Goal: Ask a question

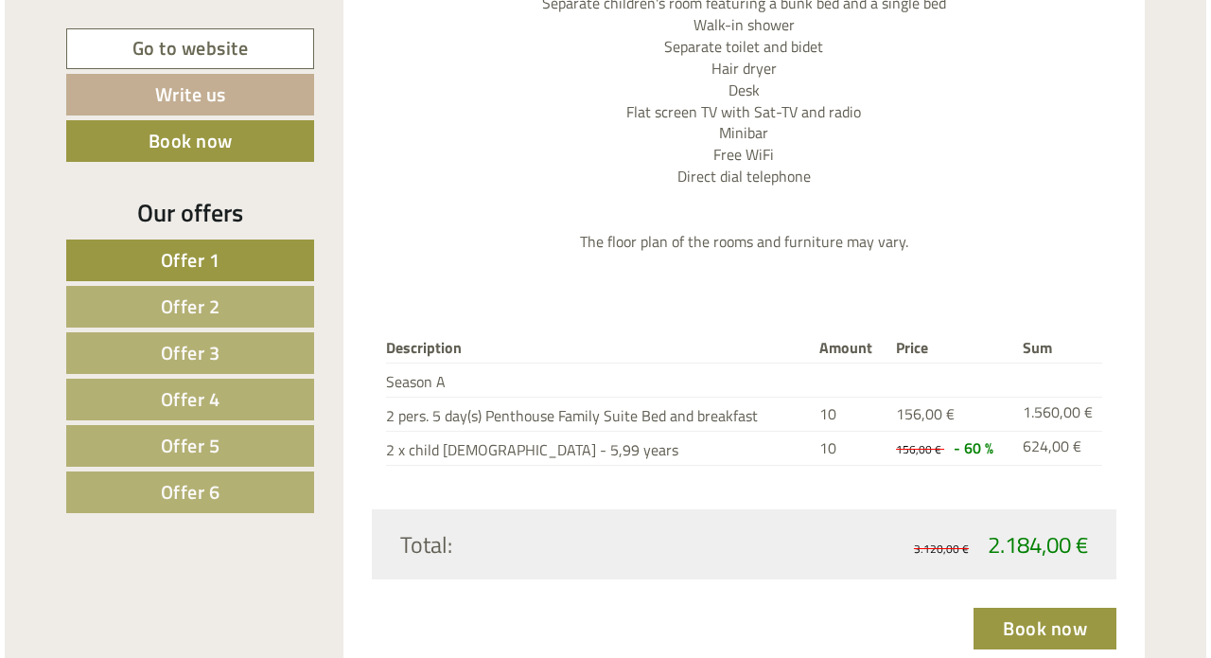
scroll to position [1862, 0]
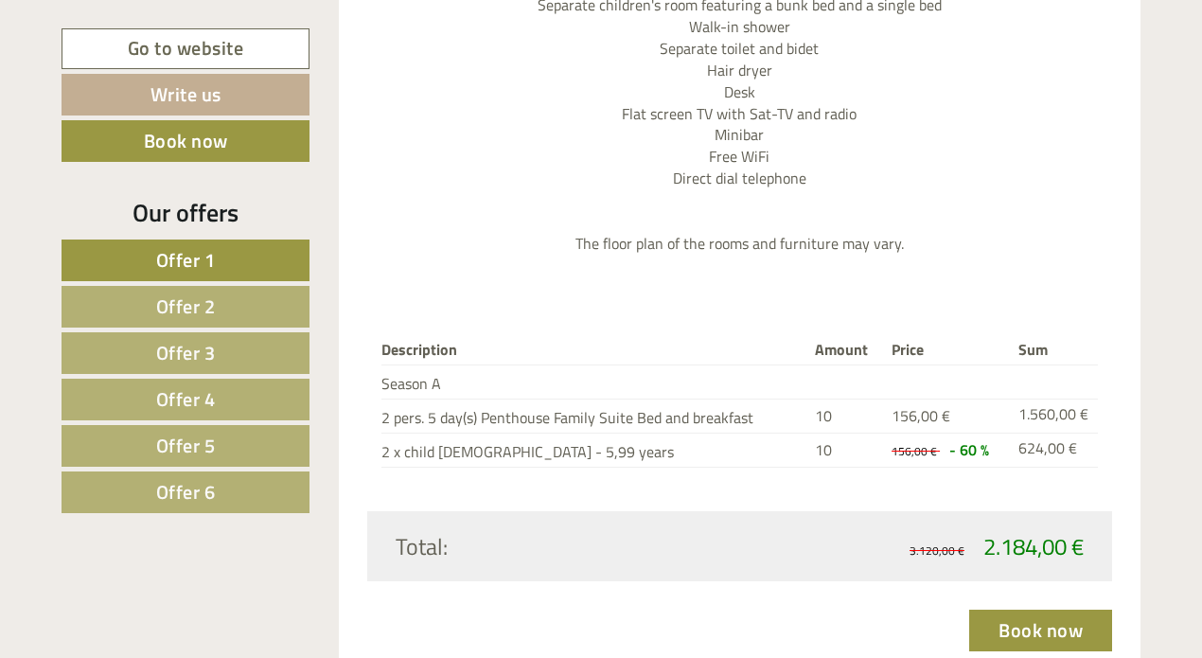
click at [1018, 611] on link "Book now" at bounding box center [1040, 630] width 143 height 42
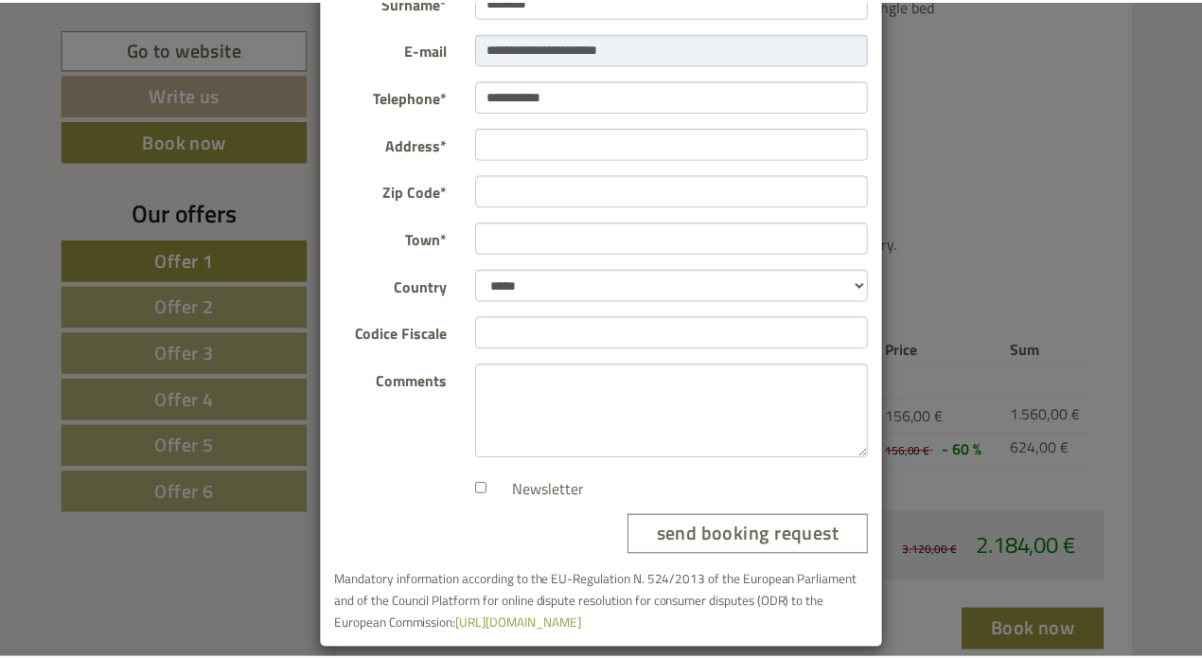
scroll to position [252, 0]
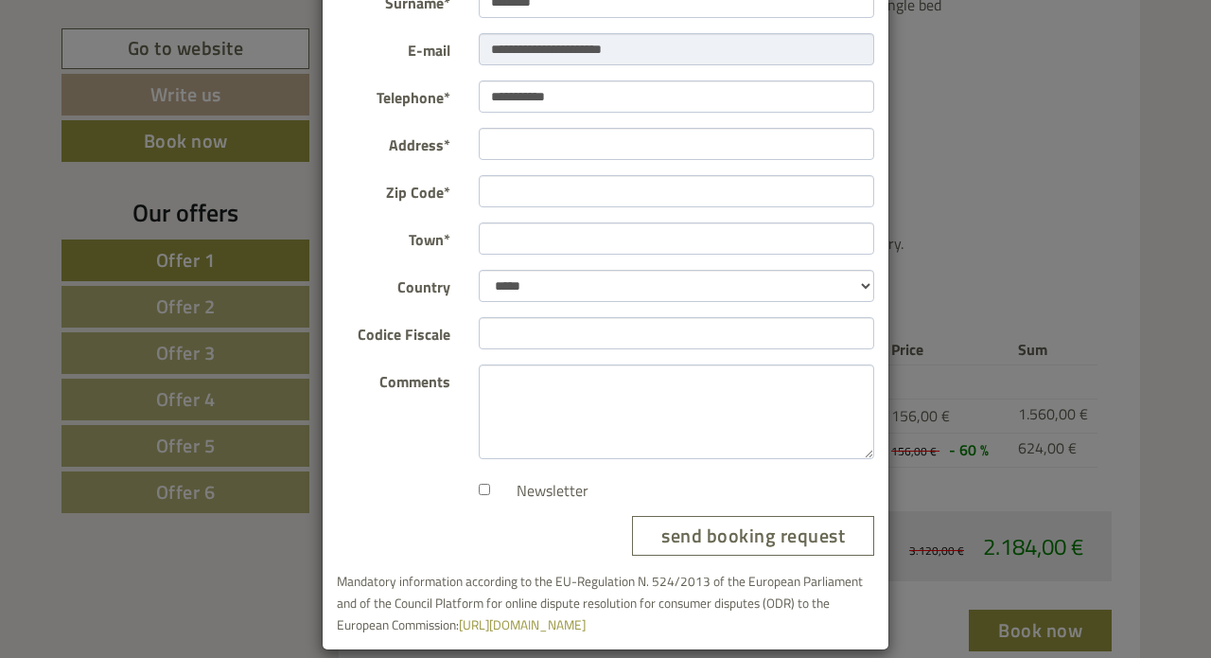
click at [992, 236] on div "**********" at bounding box center [605, 329] width 1211 height 658
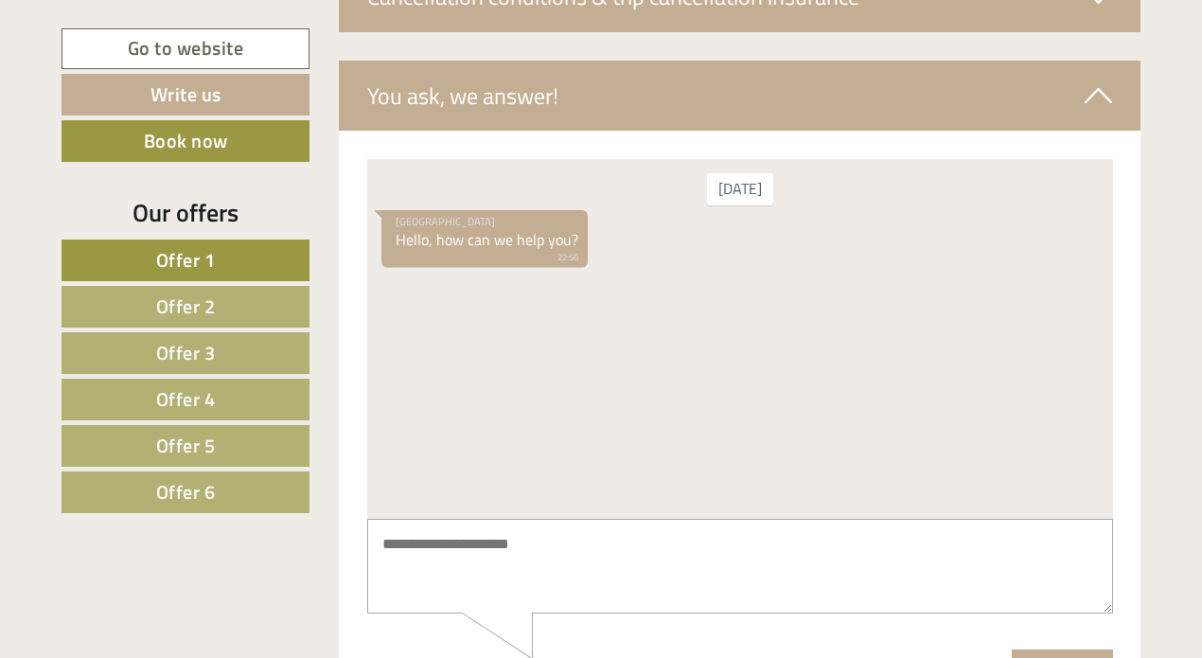
scroll to position [6773, 0]
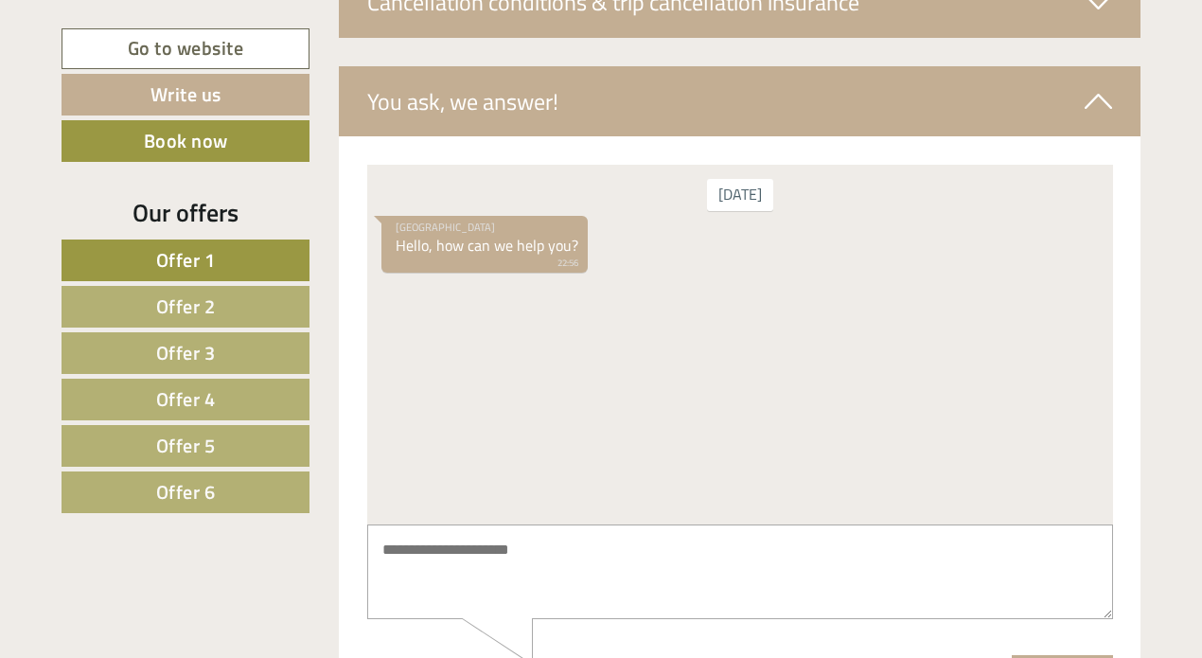
click at [471, 534] on textarea at bounding box center [739, 571] width 746 height 96
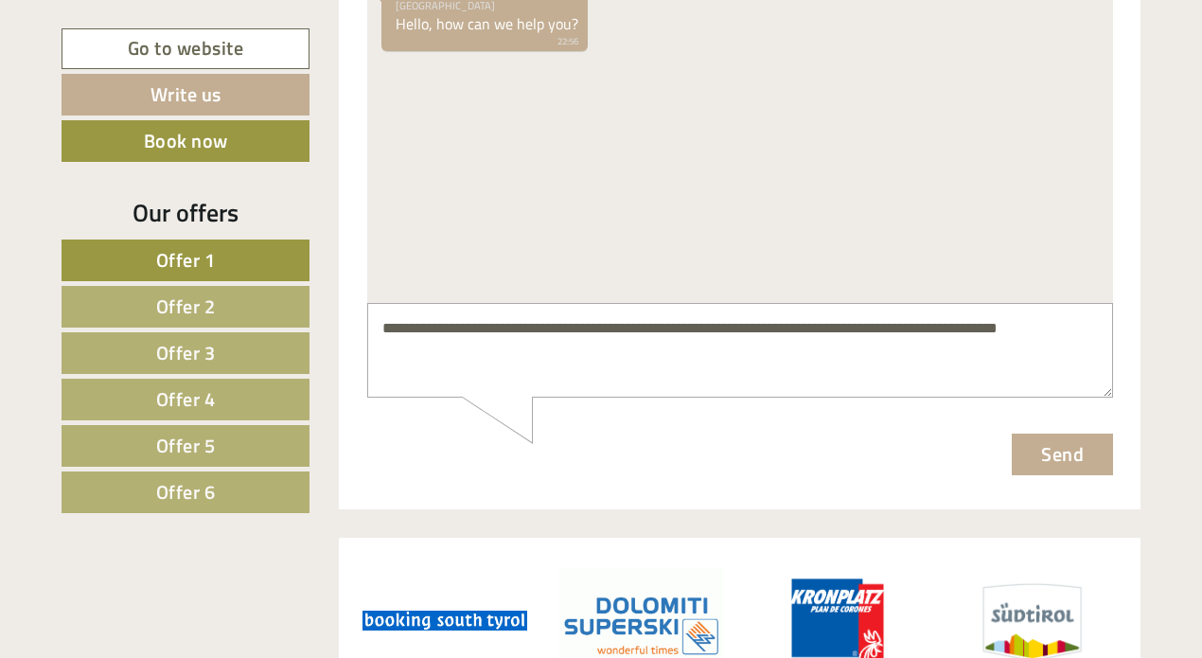
scroll to position [6994, 0]
type textarea "**********"
click at [1048, 461] on button "Send" at bounding box center [1061, 455] width 101 height 42
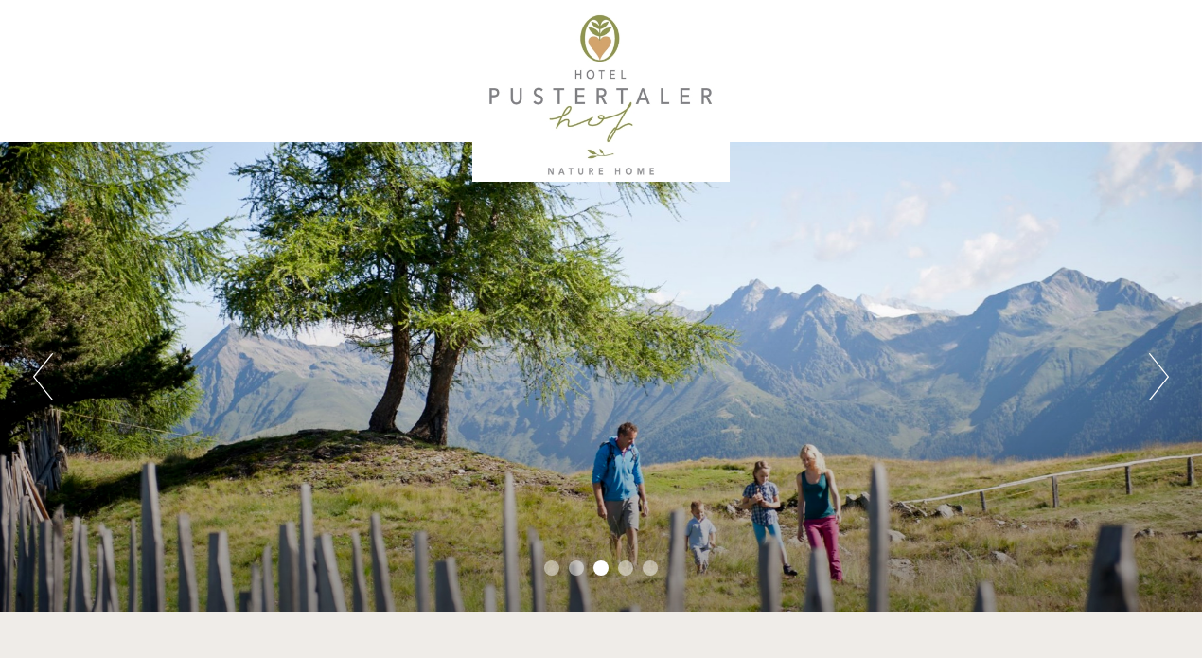
scroll to position [0, 0]
click at [1152, 394] on button "Next" at bounding box center [1159, 376] width 20 height 47
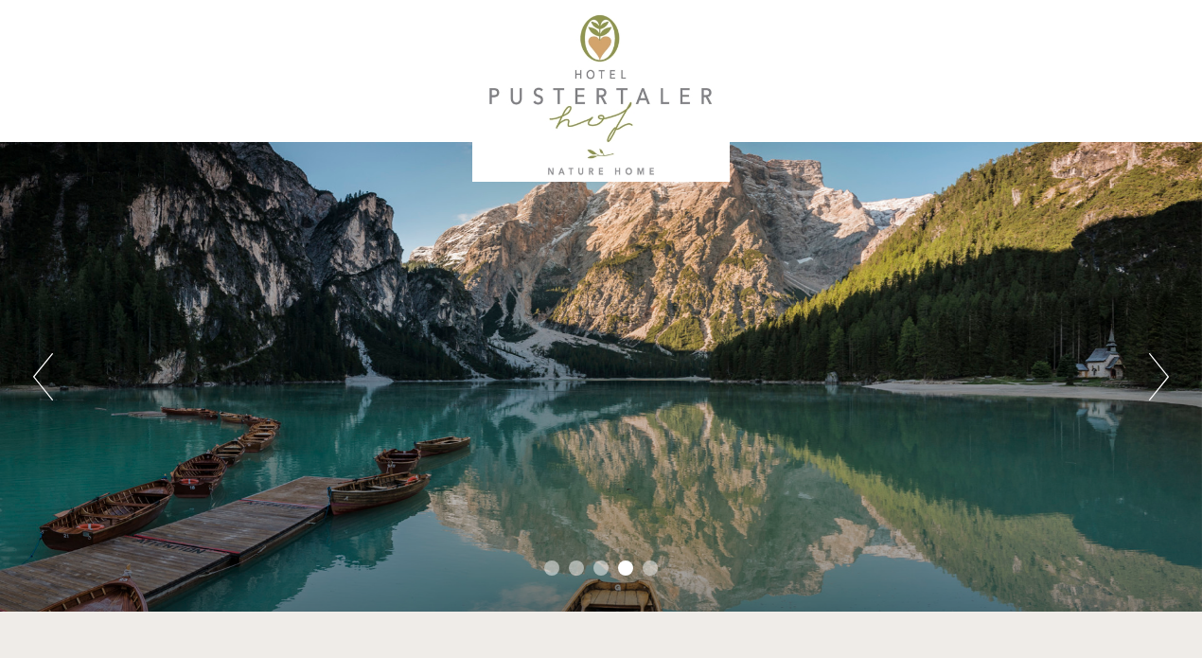
click at [1155, 396] on button "Next" at bounding box center [1159, 376] width 20 height 47
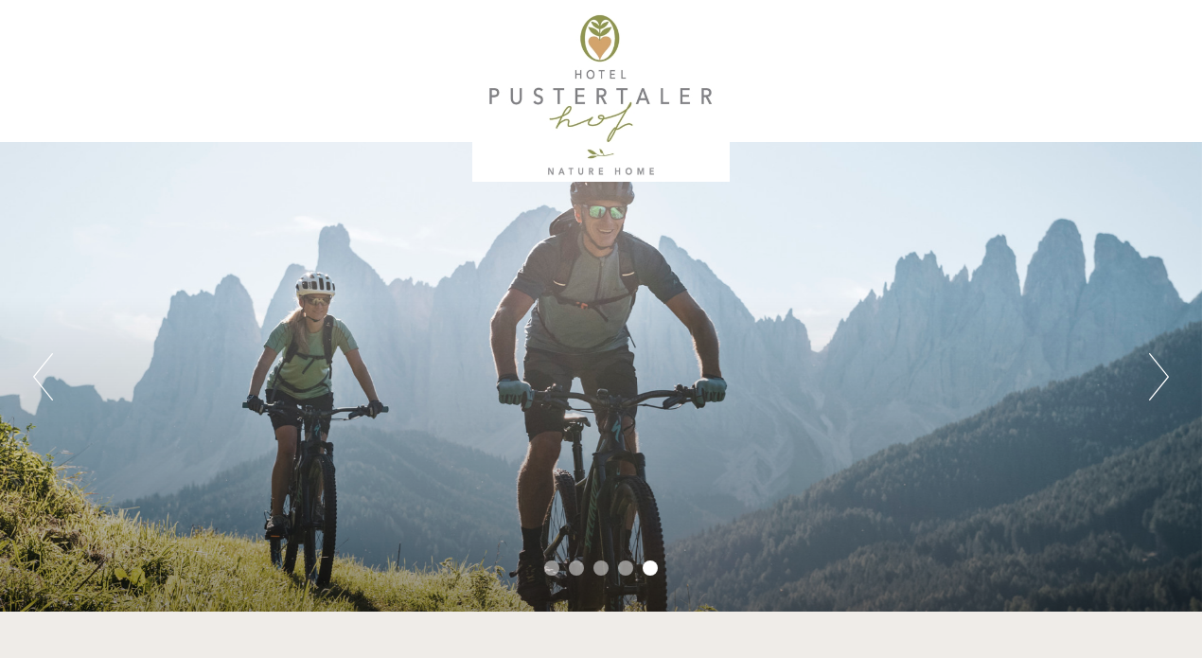
click at [44, 373] on button "Previous" at bounding box center [43, 376] width 20 height 47
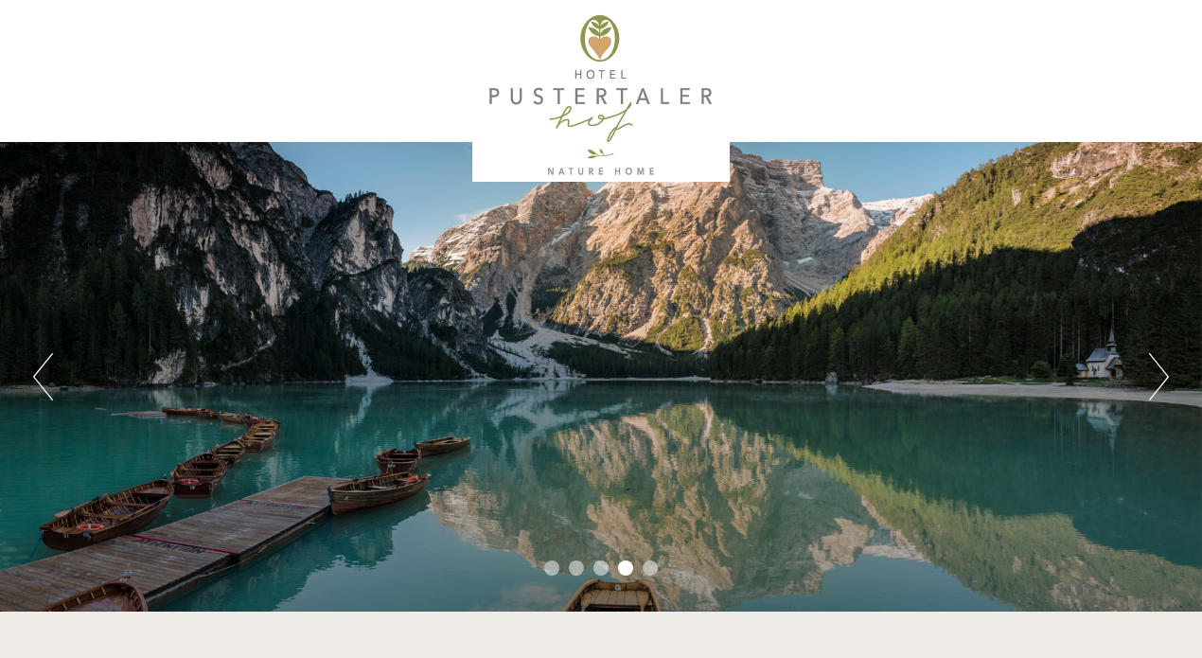
click at [44, 372] on button "Previous" at bounding box center [43, 376] width 20 height 47
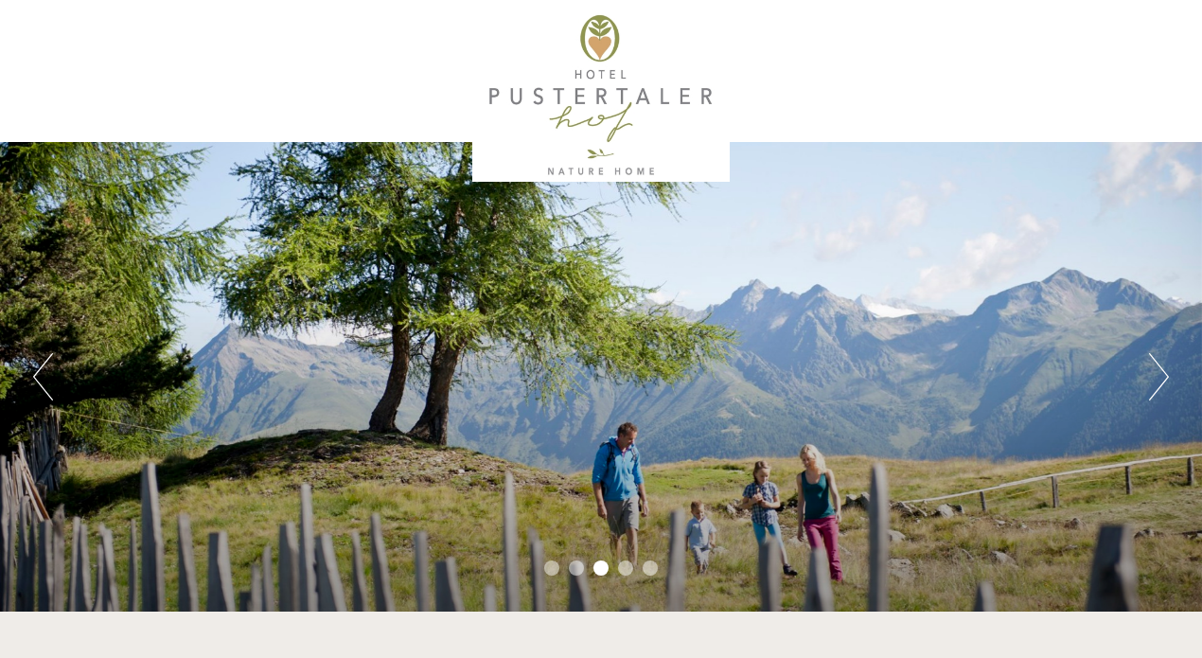
click at [44, 372] on button "Previous" at bounding box center [43, 376] width 20 height 47
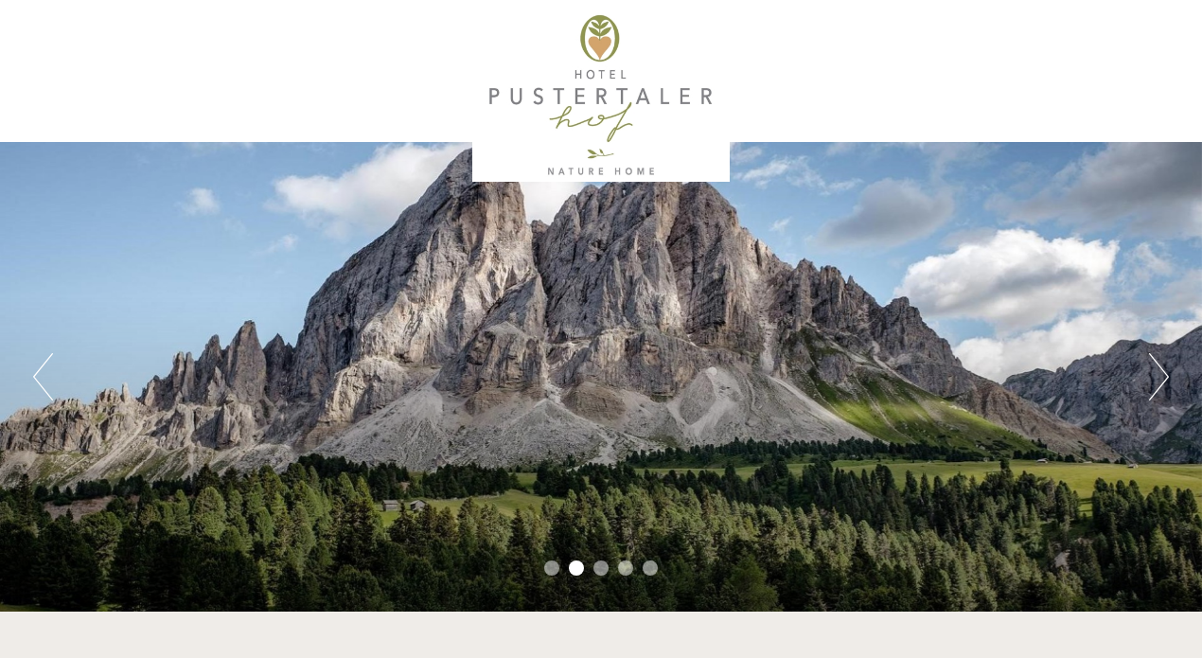
click at [44, 372] on button "Previous" at bounding box center [43, 376] width 20 height 47
